Goal: Information Seeking & Learning: Compare options

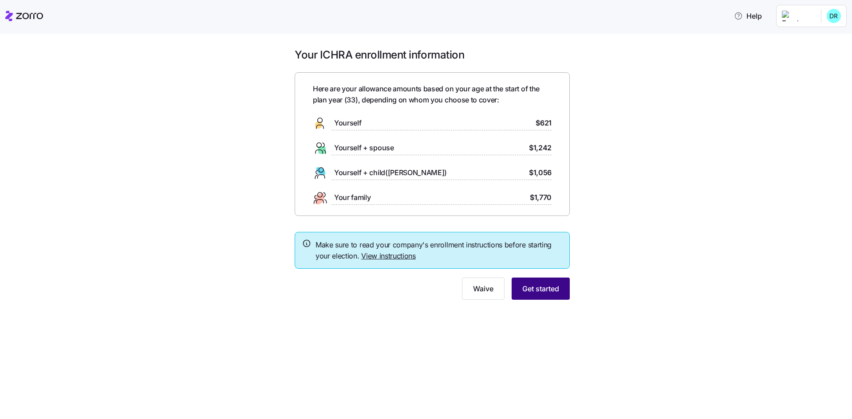
click at [538, 296] on button "Get started" at bounding box center [541, 289] width 58 height 22
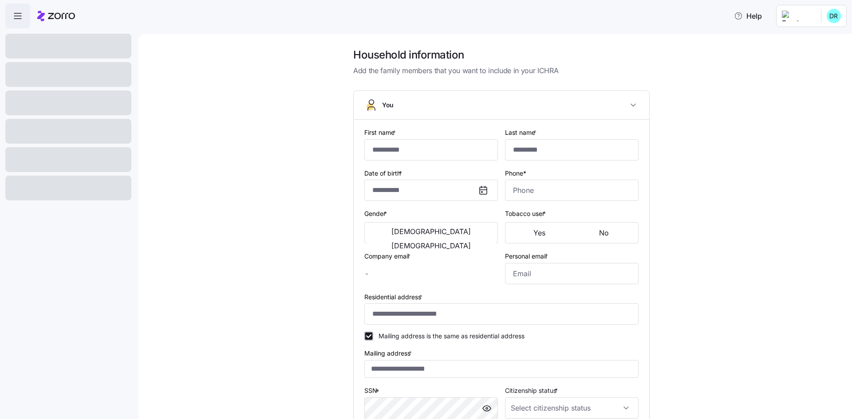
type input "******"
type input "****"
type input "[EMAIL_ADDRESS][DOMAIN_NAME]"
type input "**********"
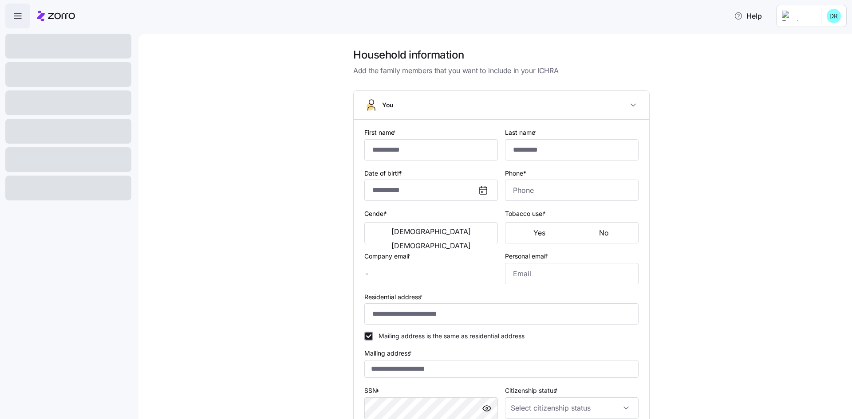
checkbox input "true"
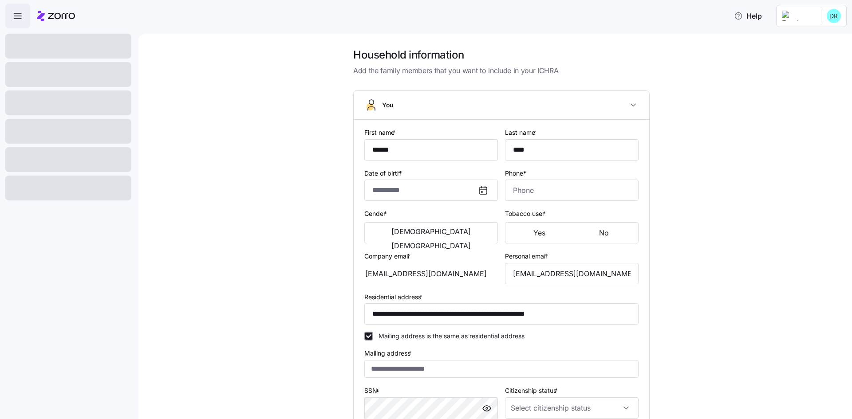
type input "**********"
type input "[PHONE_NUMBER]"
type input "[DEMOGRAPHIC_DATA] citizen"
type input "Single"
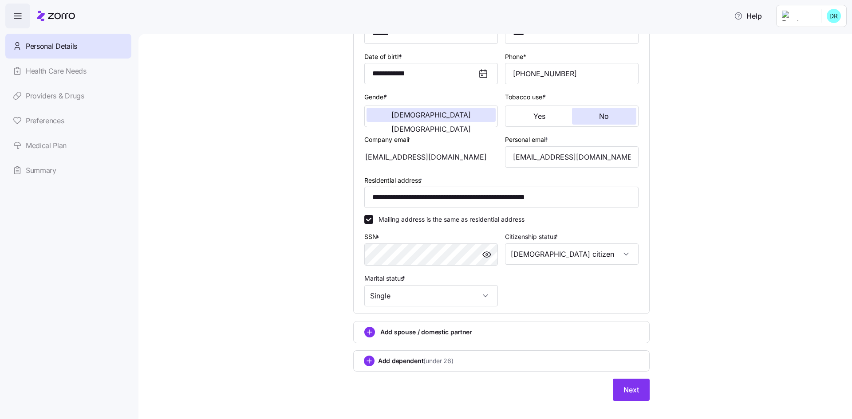
scroll to position [130, 0]
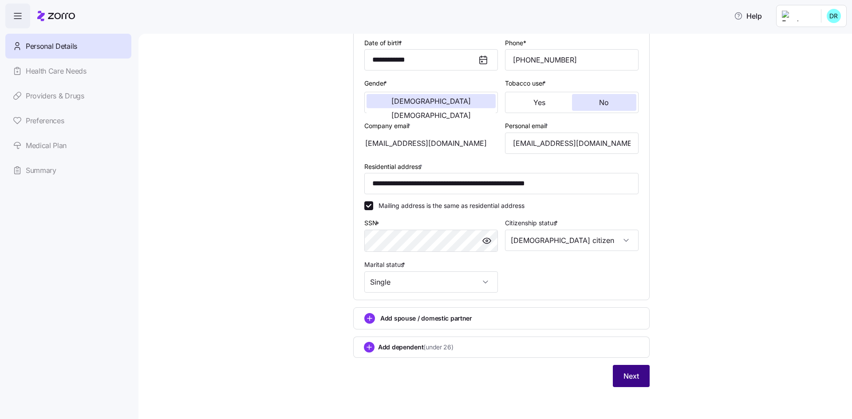
click at [635, 377] on span "Next" at bounding box center [631, 376] width 16 height 11
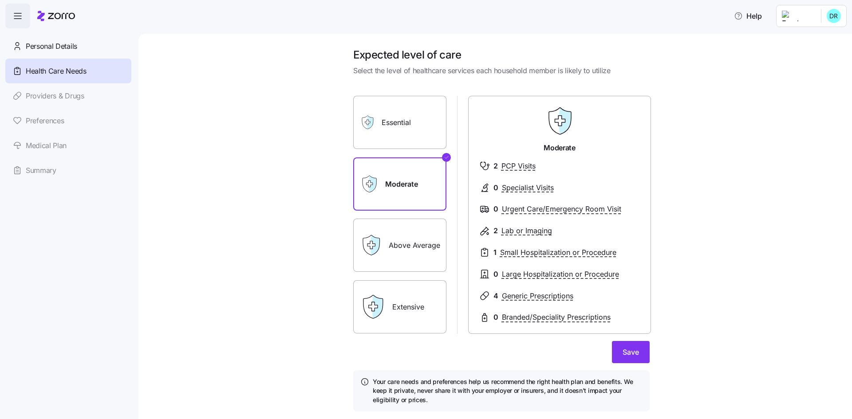
click at [403, 259] on label "Above Average" at bounding box center [399, 245] width 93 height 53
click at [0, 0] on input "Above Average" at bounding box center [0, 0] width 0 height 0
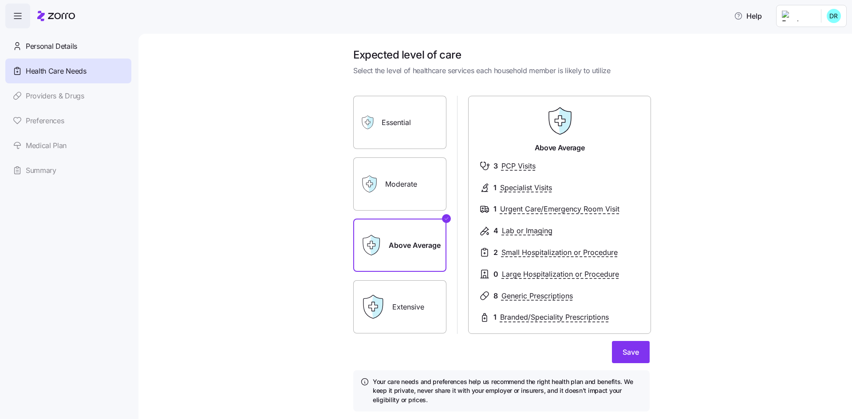
click at [408, 201] on label "Moderate" at bounding box center [399, 183] width 93 height 53
click at [0, 0] on input "Moderate" at bounding box center [0, 0] width 0 height 0
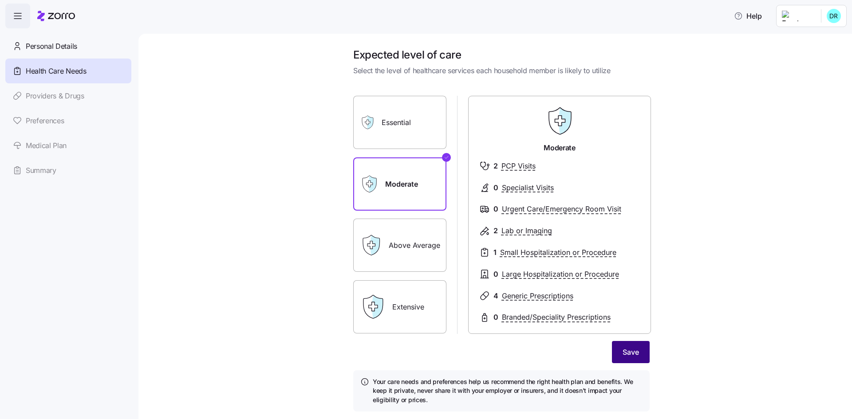
click at [627, 357] on span "Save" at bounding box center [630, 352] width 16 height 11
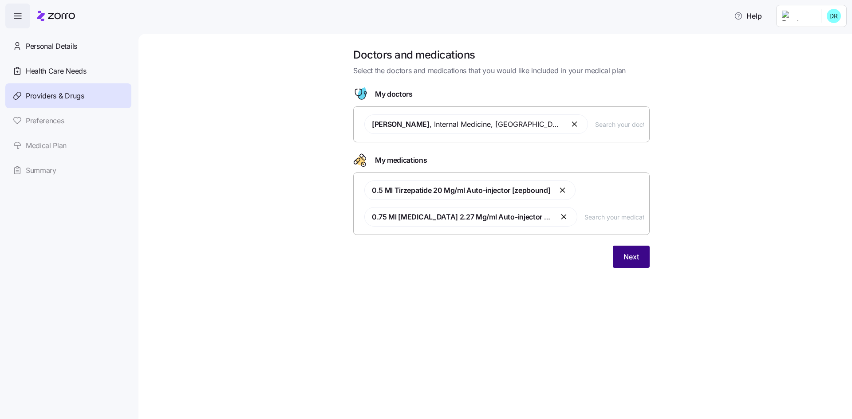
click at [635, 260] on span "Next" at bounding box center [631, 257] width 16 height 11
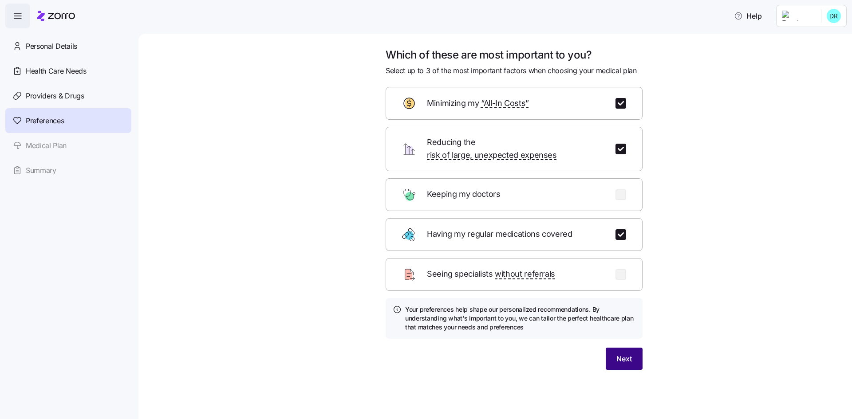
click at [639, 348] on button "Next" at bounding box center [624, 359] width 37 height 22
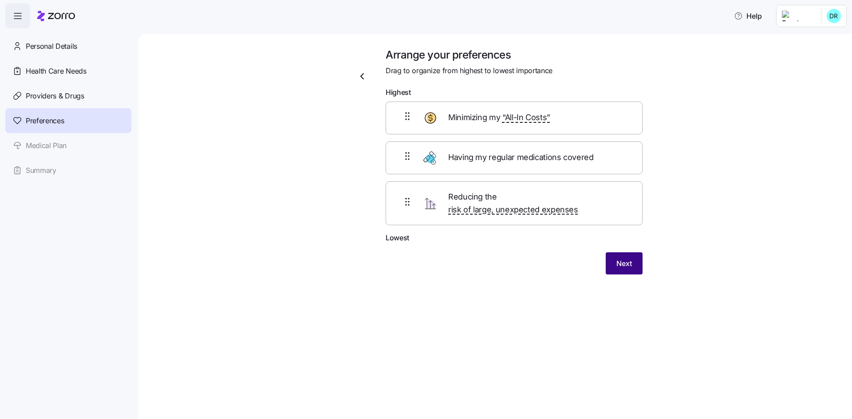
click at [623, 258] on span "Next" at bounding box center [624, 263] width 16 height 11
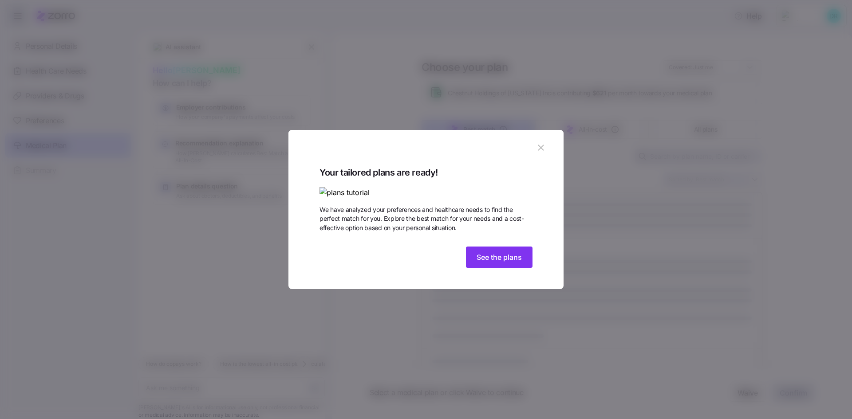
click at [539, 145] on icon "button" at bounding box center [541, 148] width 6 height 6
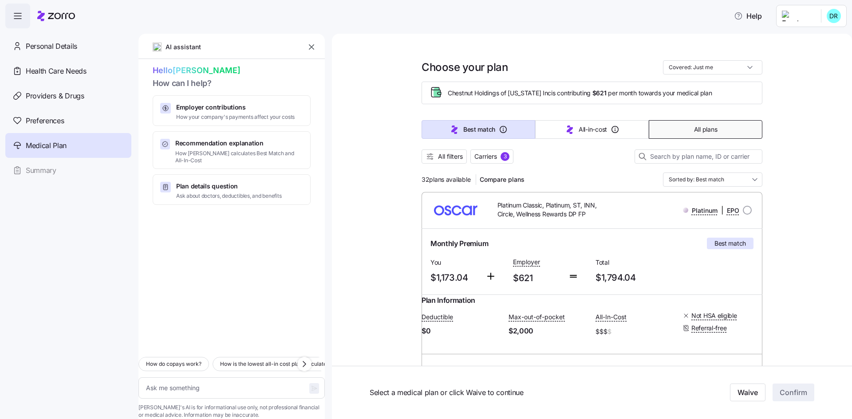
click at [715, 138] on button "All plans" at bounding box center [706, 129] width 114 height 19
type textarea "x"
type input "Sorted by: Premium"
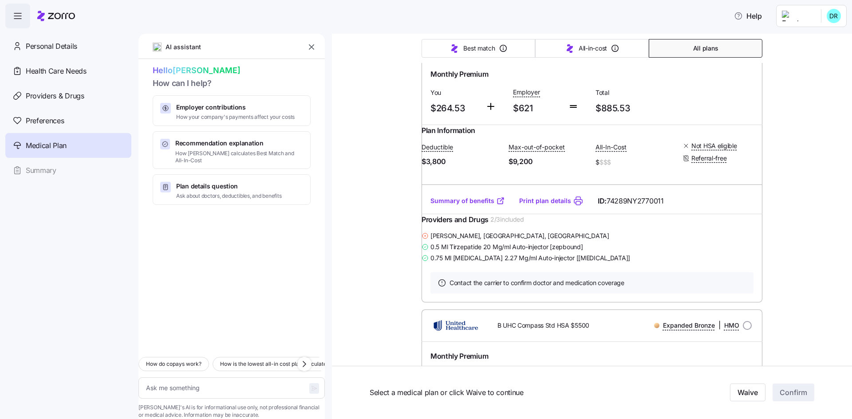
scroll to position [444, 0]
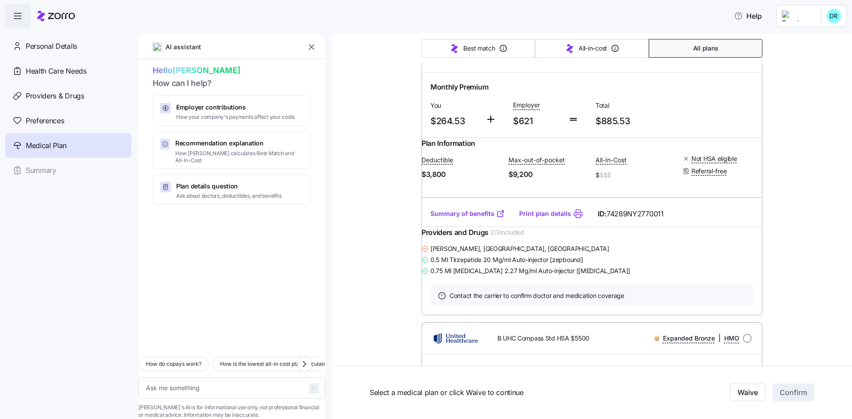
click at [484, 218] on link "Summary of benefits" at bounding box center [467, 213] width 75 height 9
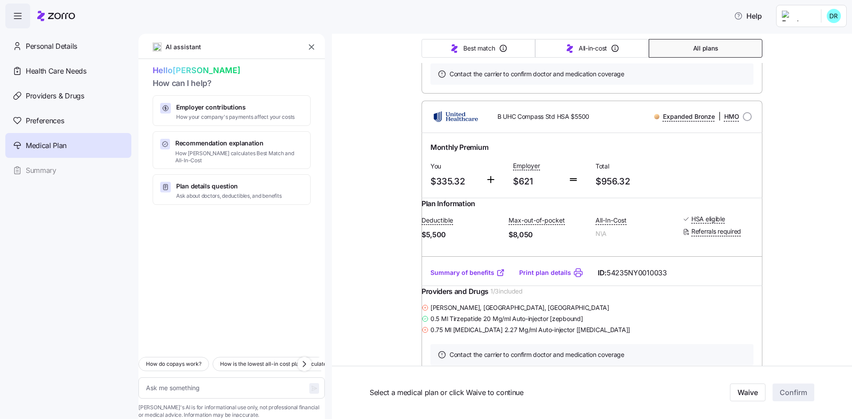
scroll to position [754, 0]
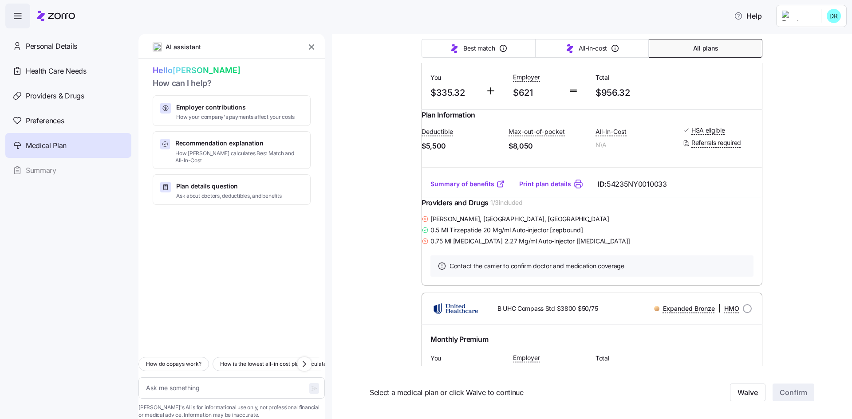
click at [480, 189] on link "Summary of benefits" at bounding box center [467, 184] width 75 height 9
click at [459, 189] on link "Summary of benefits" at bounding box center [467, 184] width 75 height 9
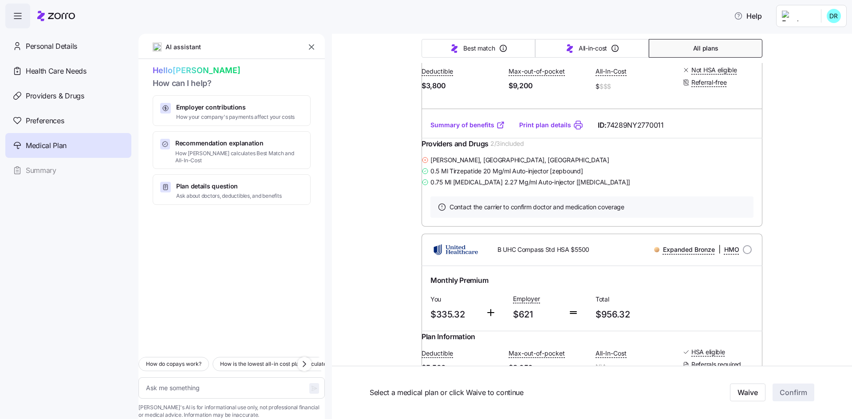
scroll to position [488, 0]
